Goal: Information Seeking & Learning: Find specific fact

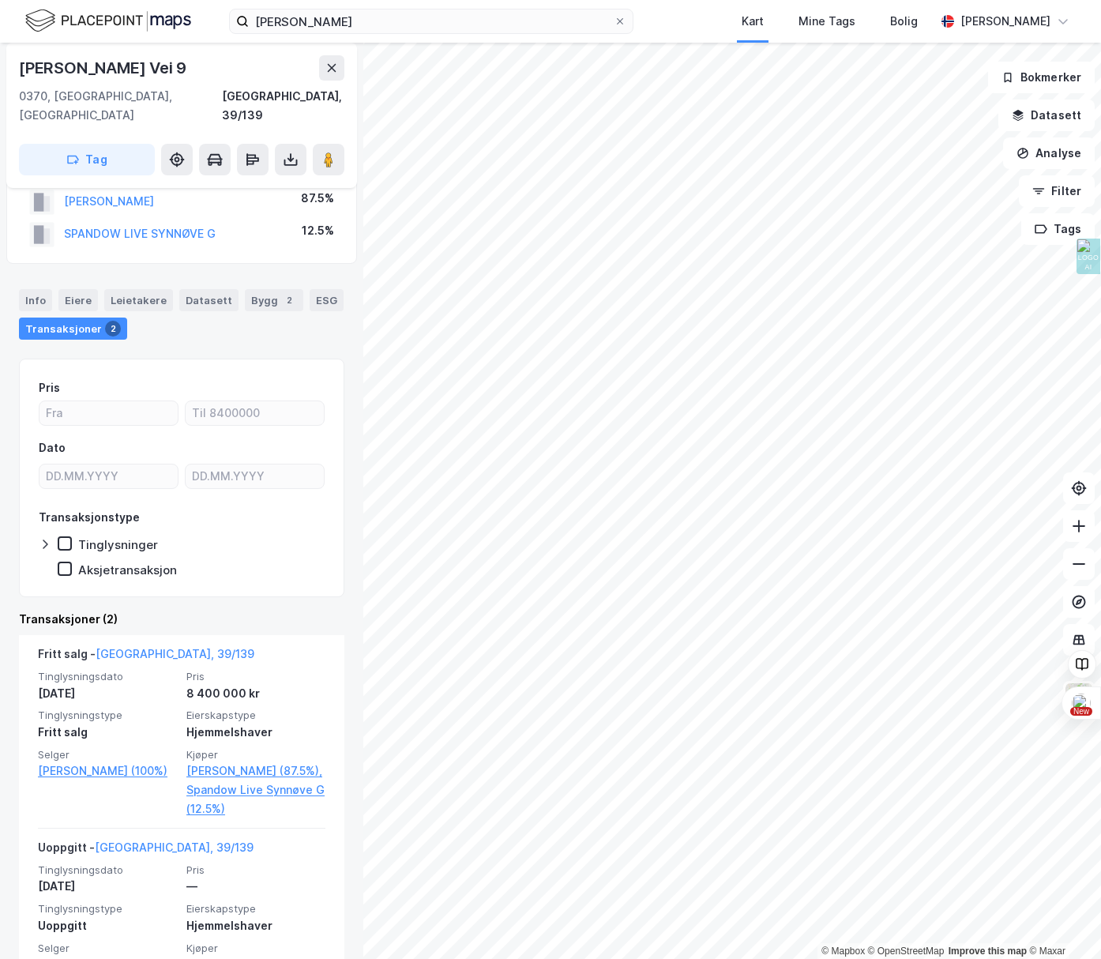
scroll to position [72, 0]
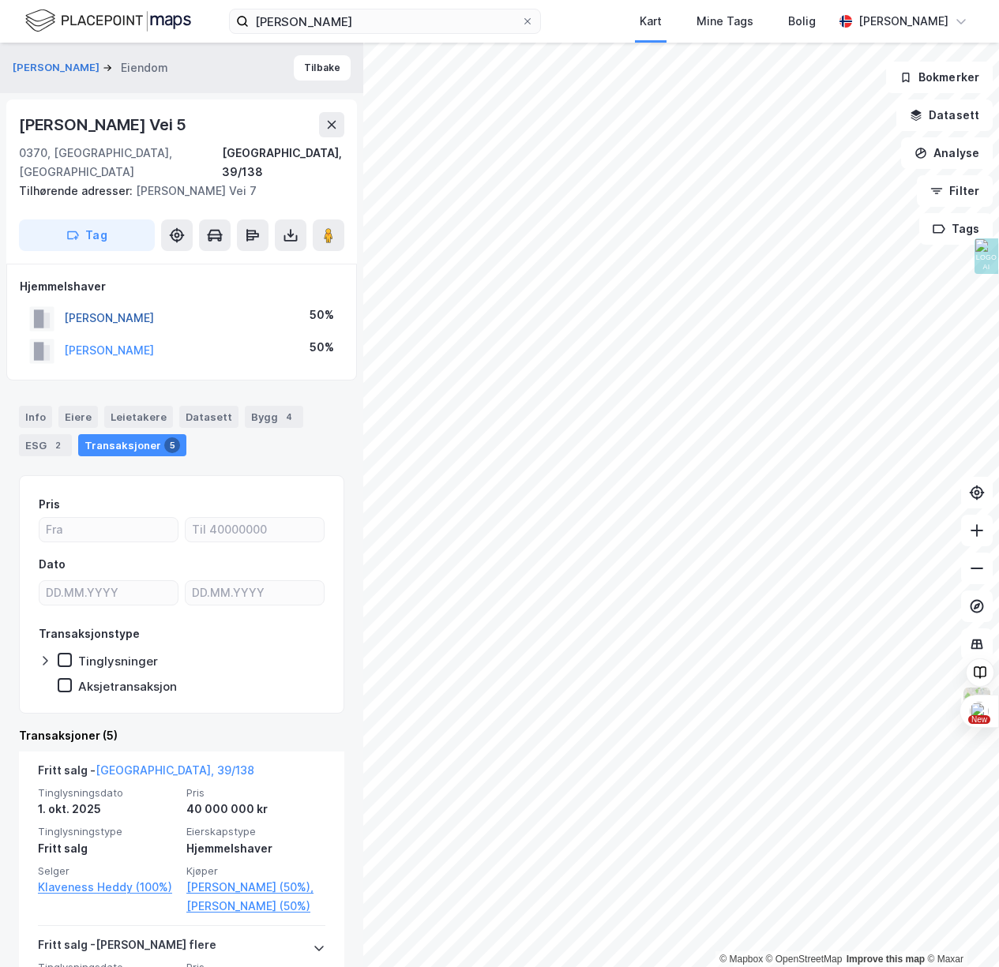
click at [0, 0] on button "[PERSON_NAME]" at bounding box center [0, 0] width 0 height 0
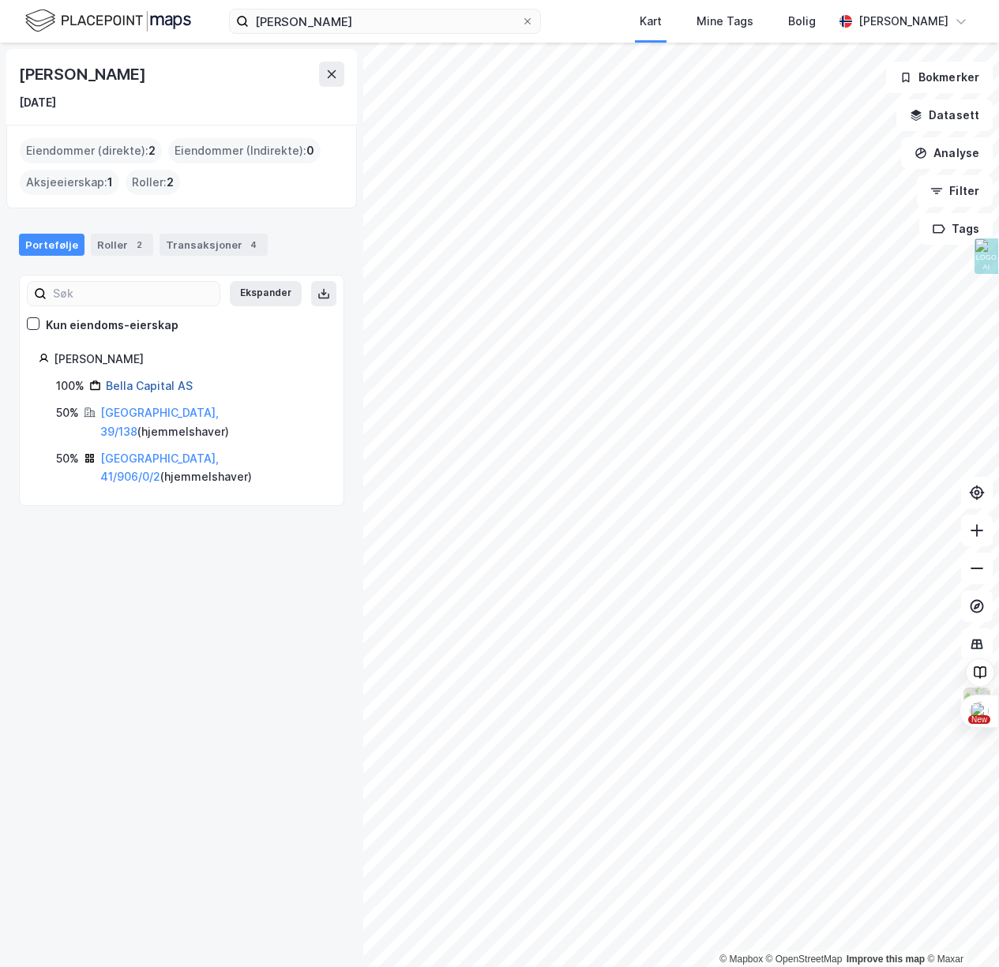
click at [141, 390] on link "Bella Capital AS" at bounding box center [149, 385] width 87 height 13
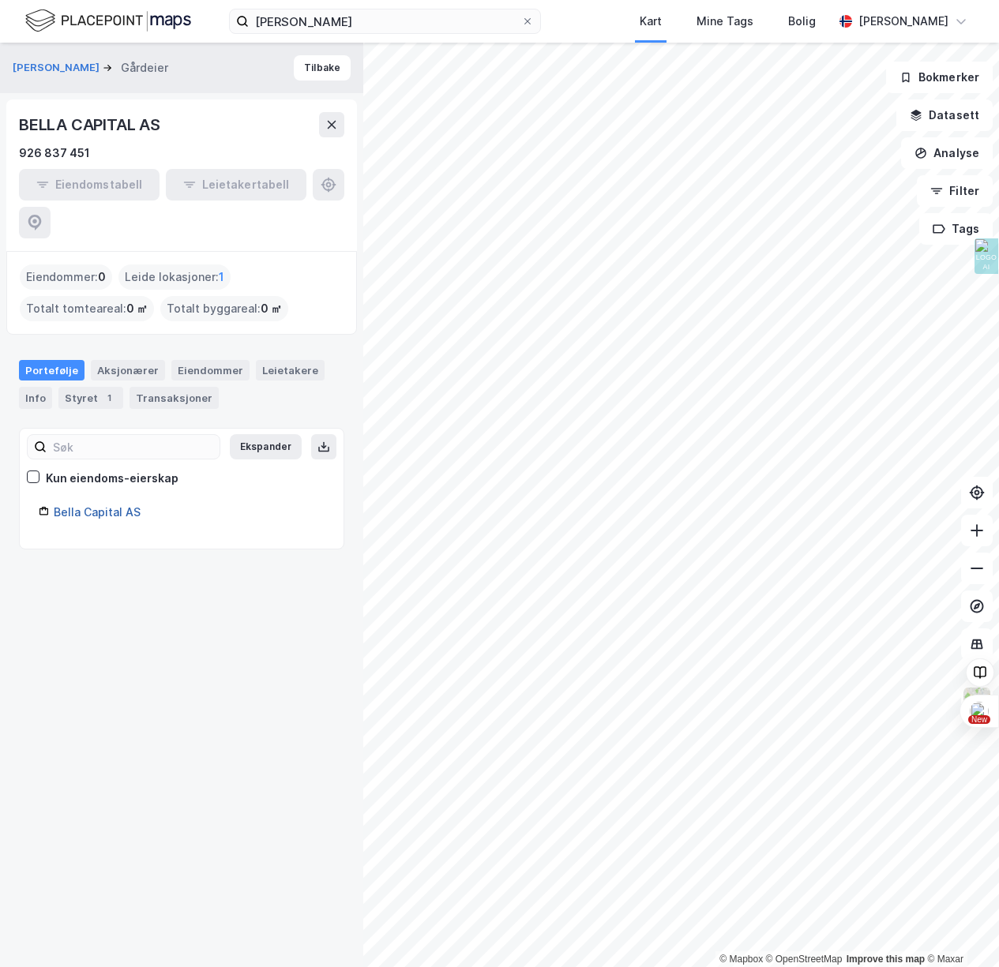
click at [92, 505] on link "Bella Capital AS" at bounding box center [97, 511] width 87 height 13
click at [92, 387] on div "Styret 1" at bounding box center [90, 398] width 65 height 22
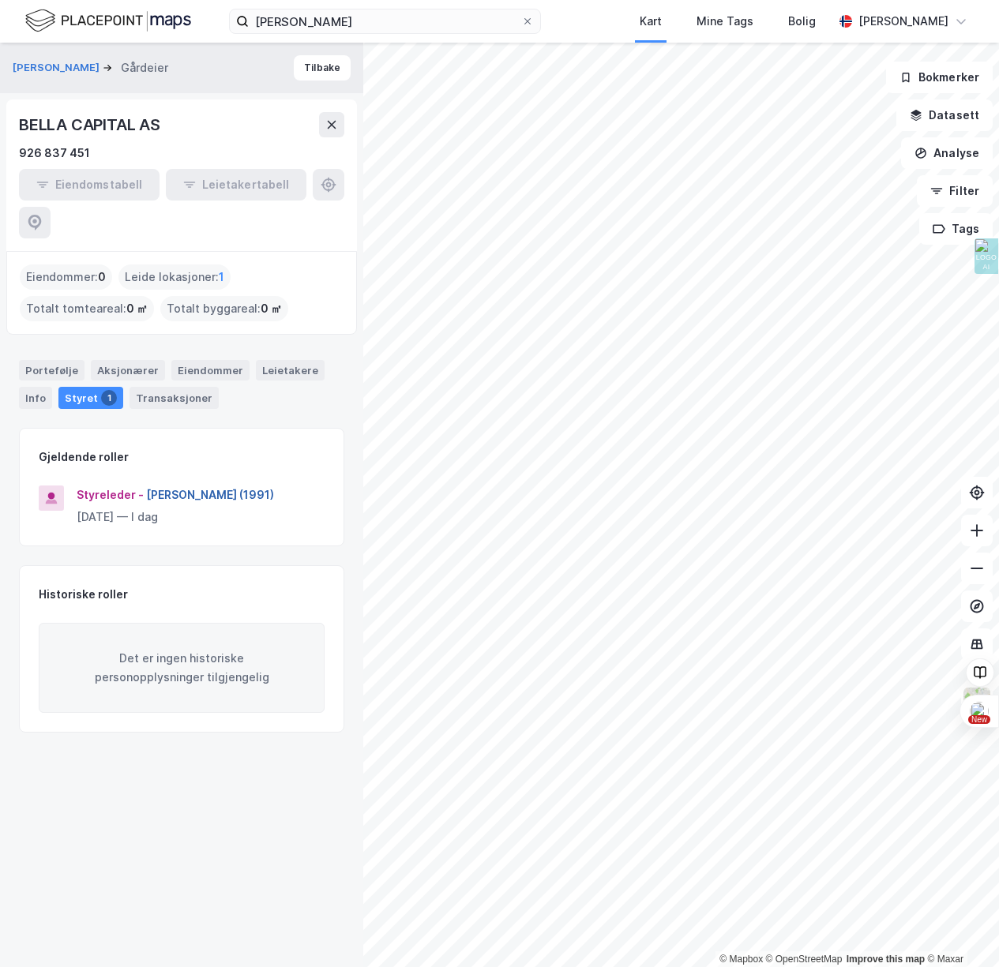
click at [0, 0] on button "[PERSON_NAME] (1991)" at bounding box center [0, 0] width 0 height 0
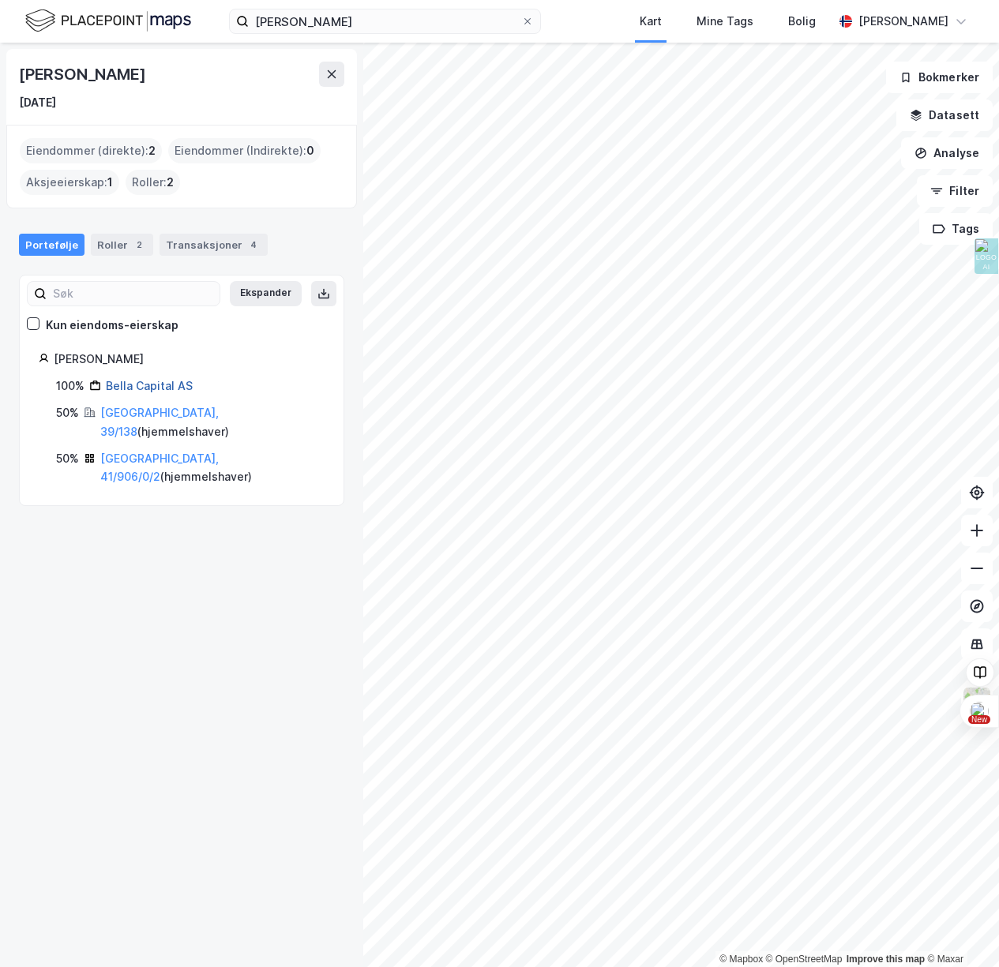
click at [136, 382] on link "Bella Capital AS" at bounding box center [149, 385] width 87 height 13
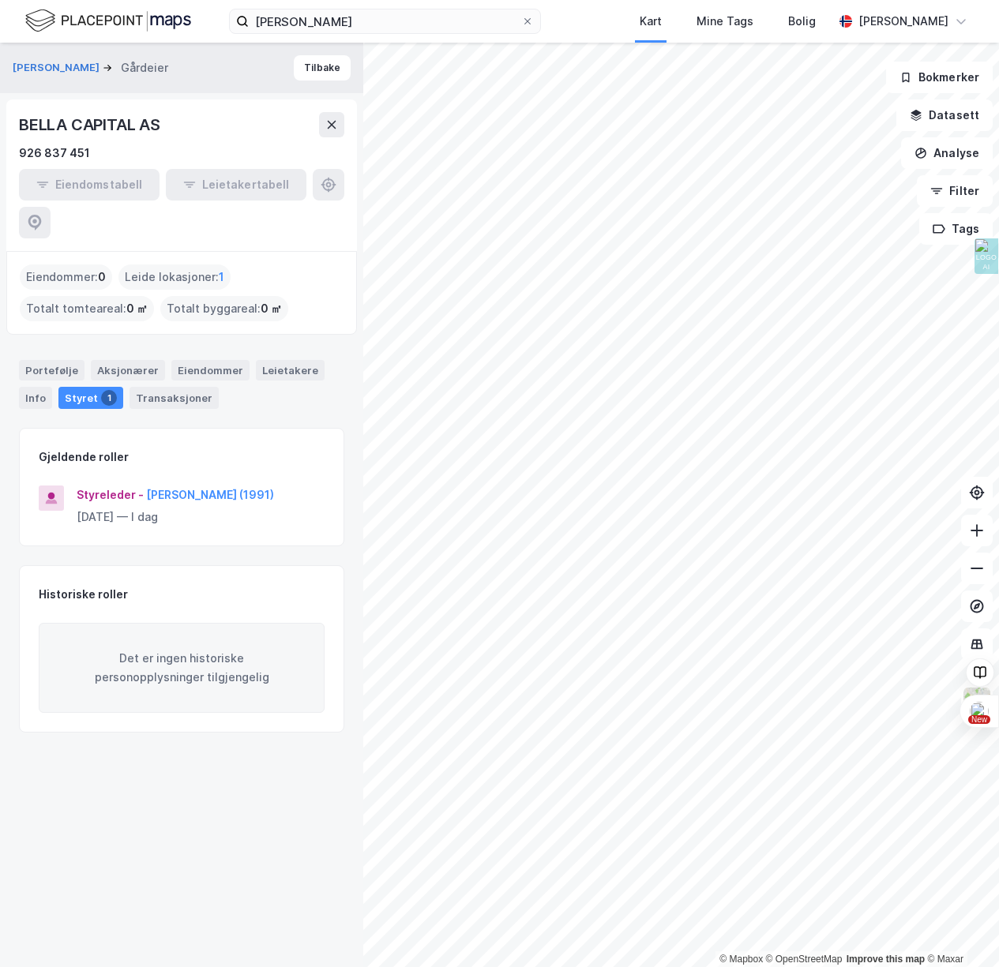
click at [313, 186] on div "Eiendomstabell Leietakertabell" at bounding box center [181, 203] width 325 height 69
click at [321, 183] on div "Eiendomstabell Leietakertabell" at bounding box center [181, 203] width 325 height 69
